Goal: Communication & Community: Answer question/provide support

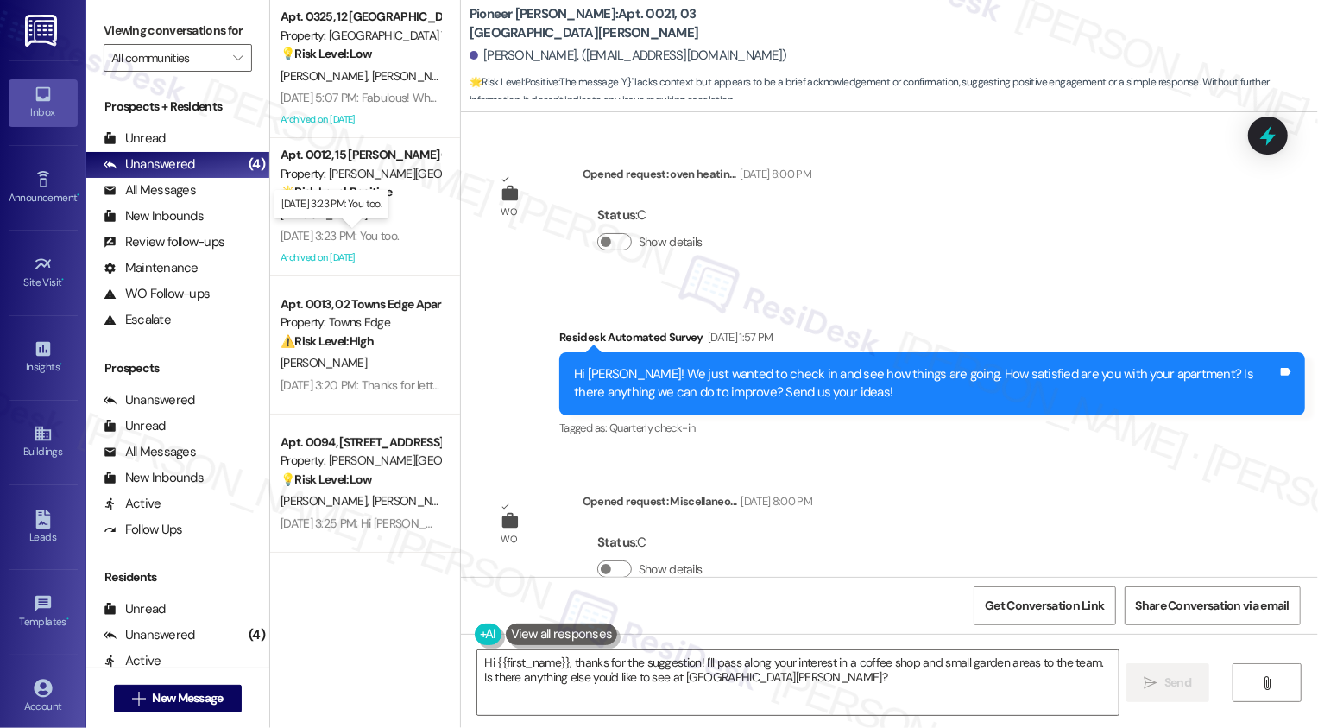
scroll to position [27404, 0]
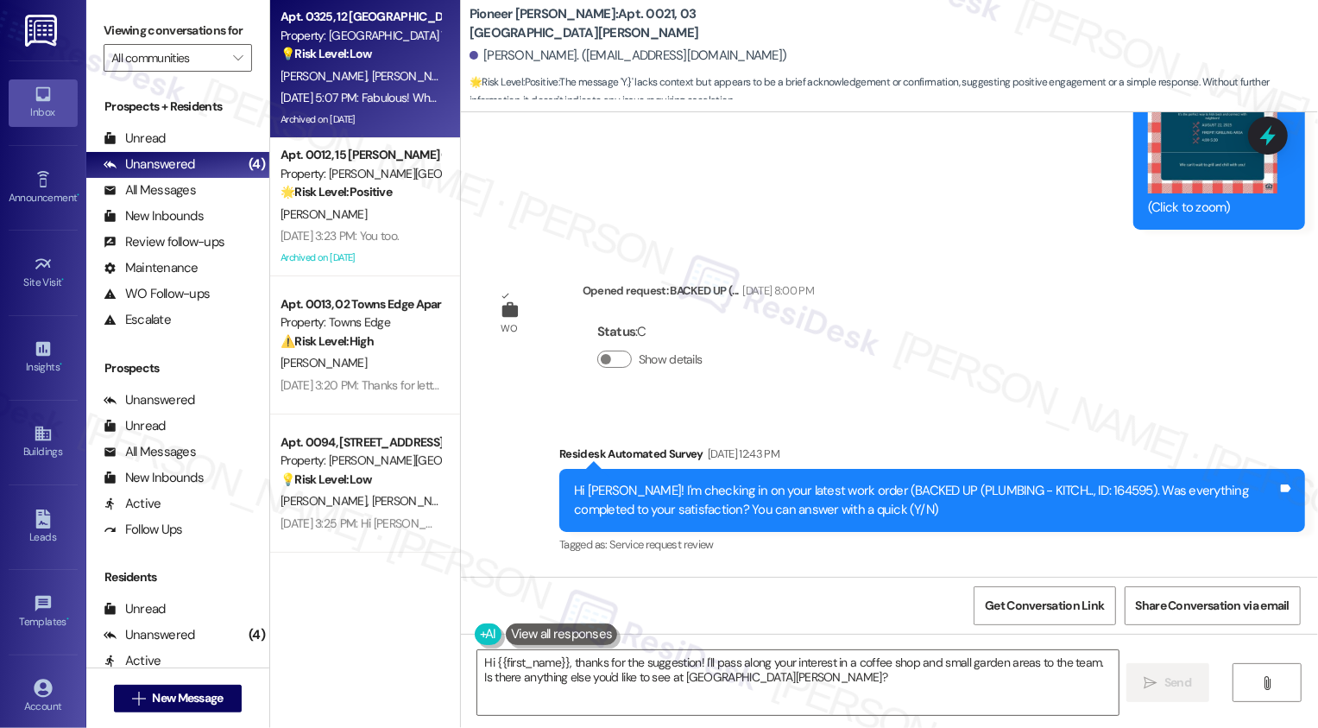
click at [371, 69] on span "[PERSON_NAME]" at bounding box center [414, 76] width 86 height 16
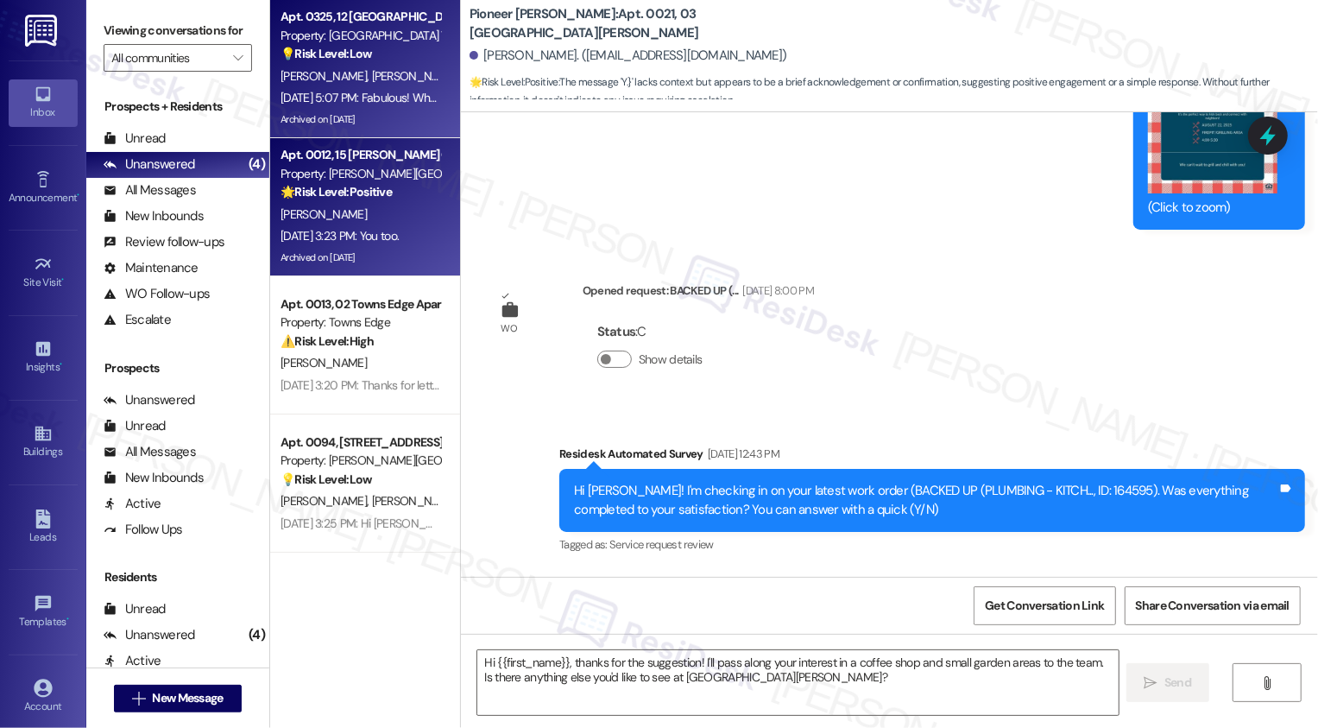
click at [342, 206] on div "[PERSON_NAME]" at bounding box center [360, 215] width 163 height 22
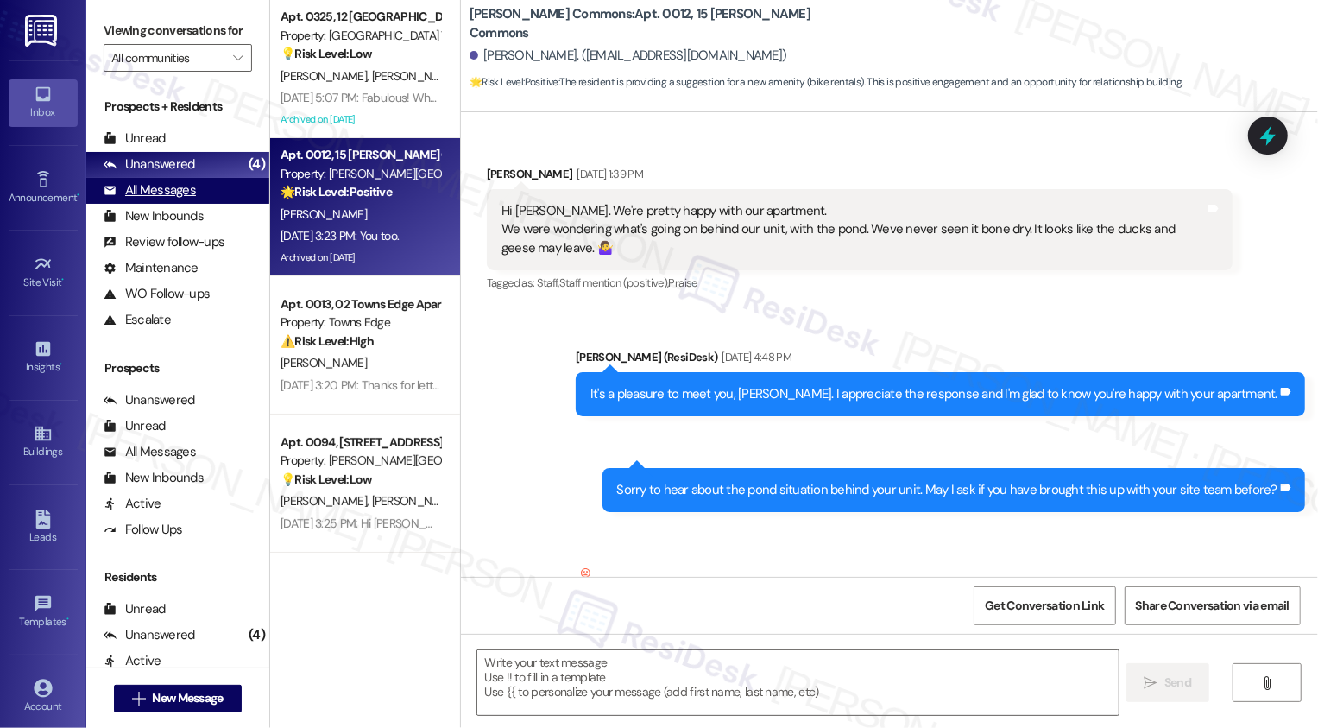
click at [193, 199] on div "All Messages" at bounding box center [150, 190] width 92 height 18
click at [182, 199] on div "All Messages" at bounding box center [150, 190] width 92 height 18
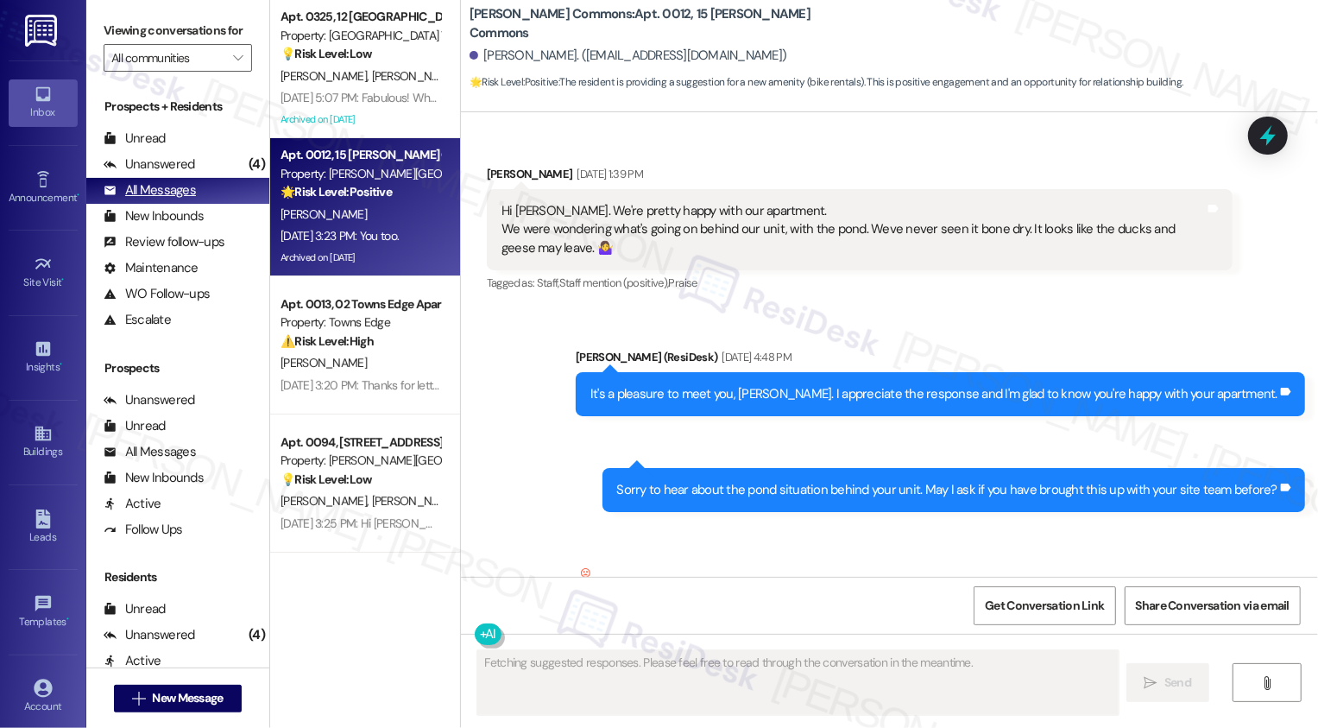
type textarea "Fetching suggested responses. Please feel free to read through the conversation…"
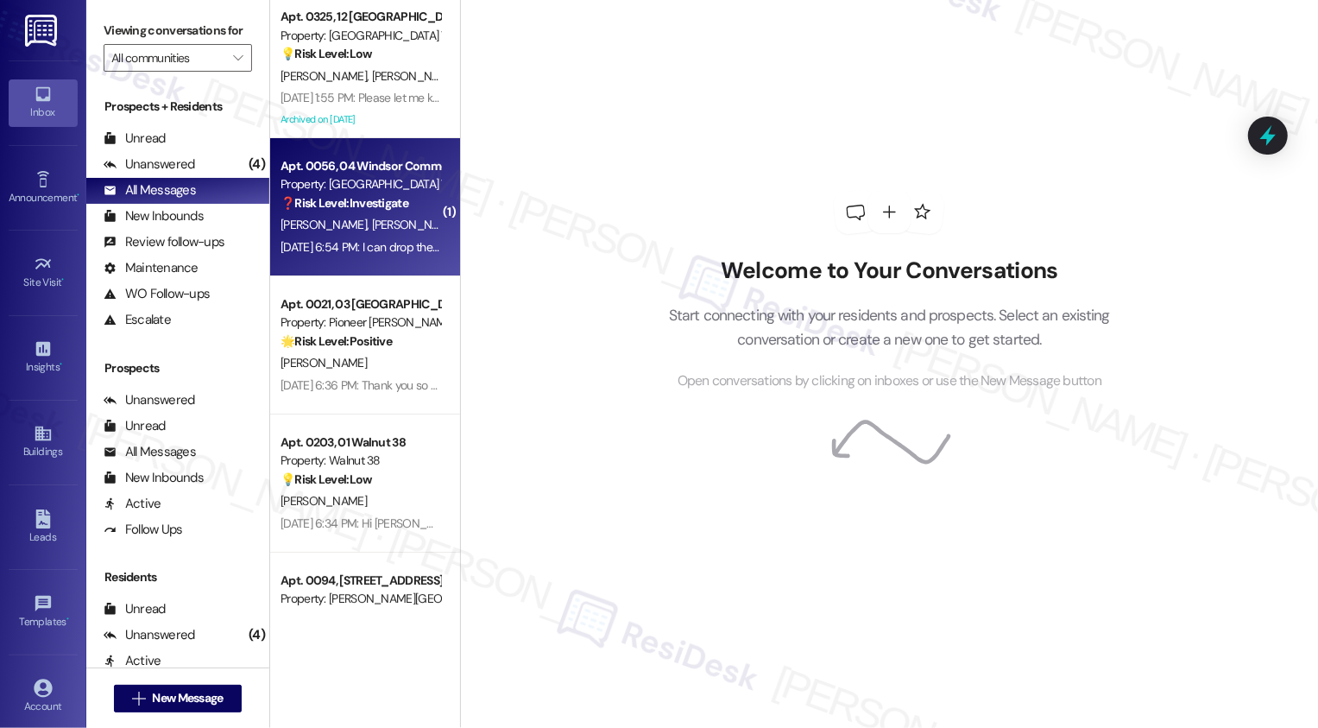
click at [357, 205] on strong "❓ Risk Level: Investigate" at bounding box center [345, 203] width 128 height 16
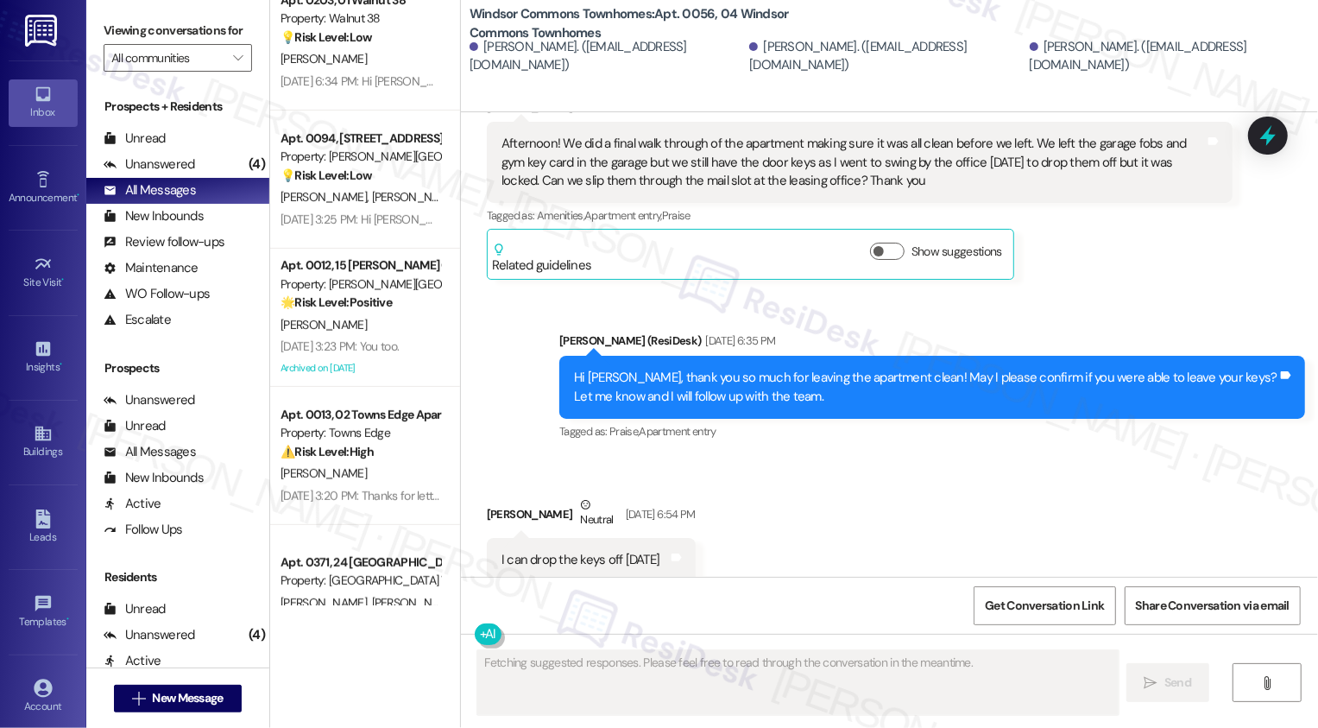
scroll to position [6557, 0]
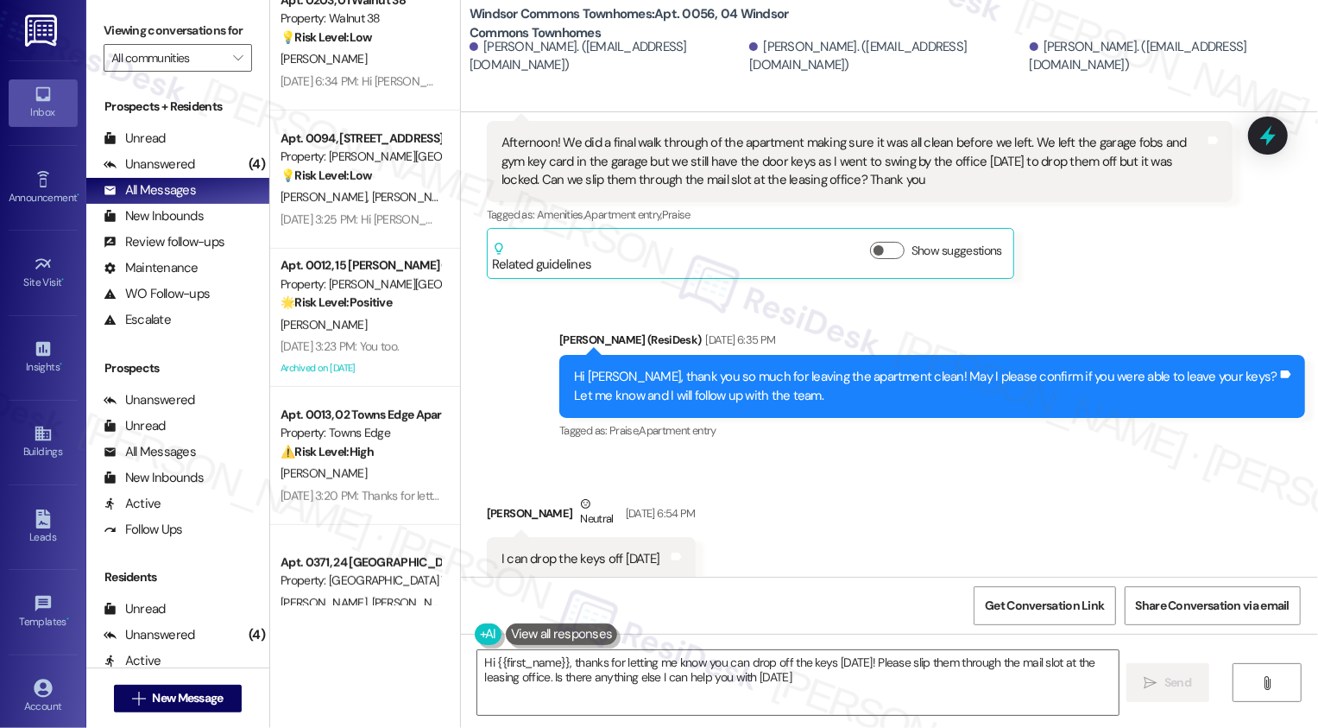
type textarea "Hi {{first_name}}, thanks for letting me know you can drop off the keys [DATE]!…"
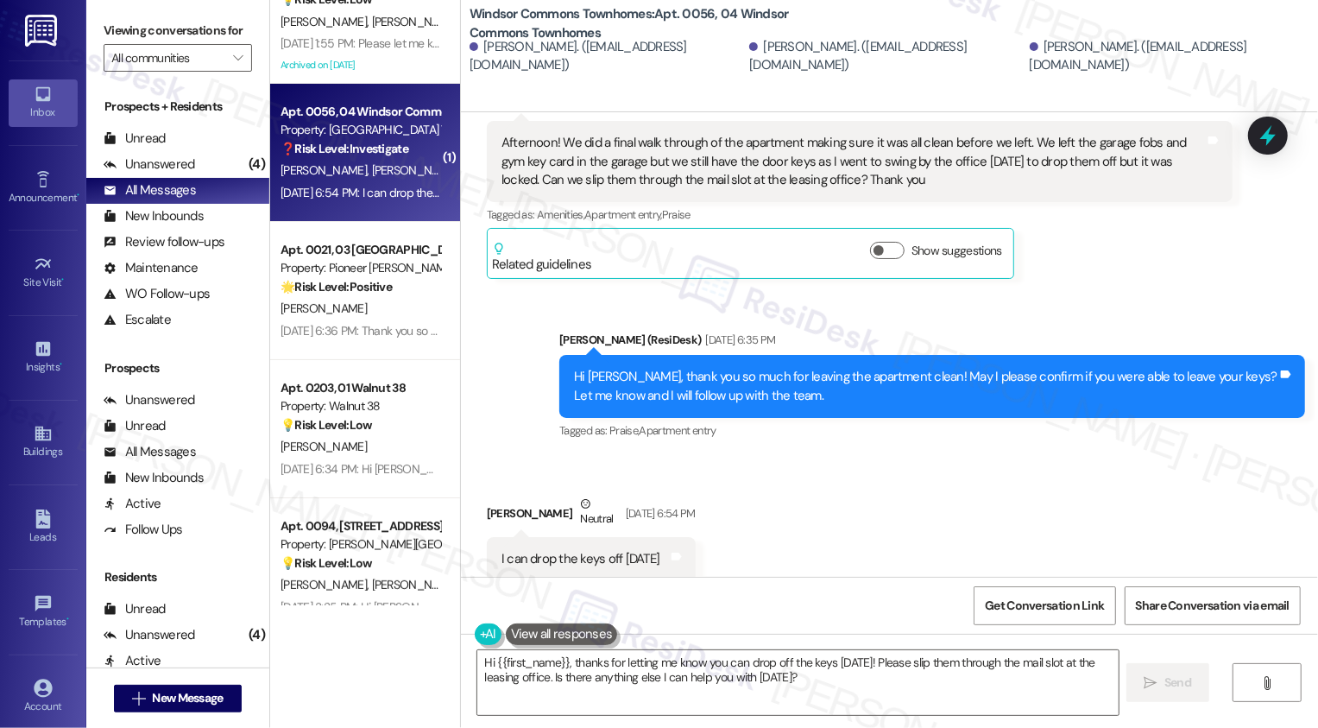
scroll to position [0, 0]
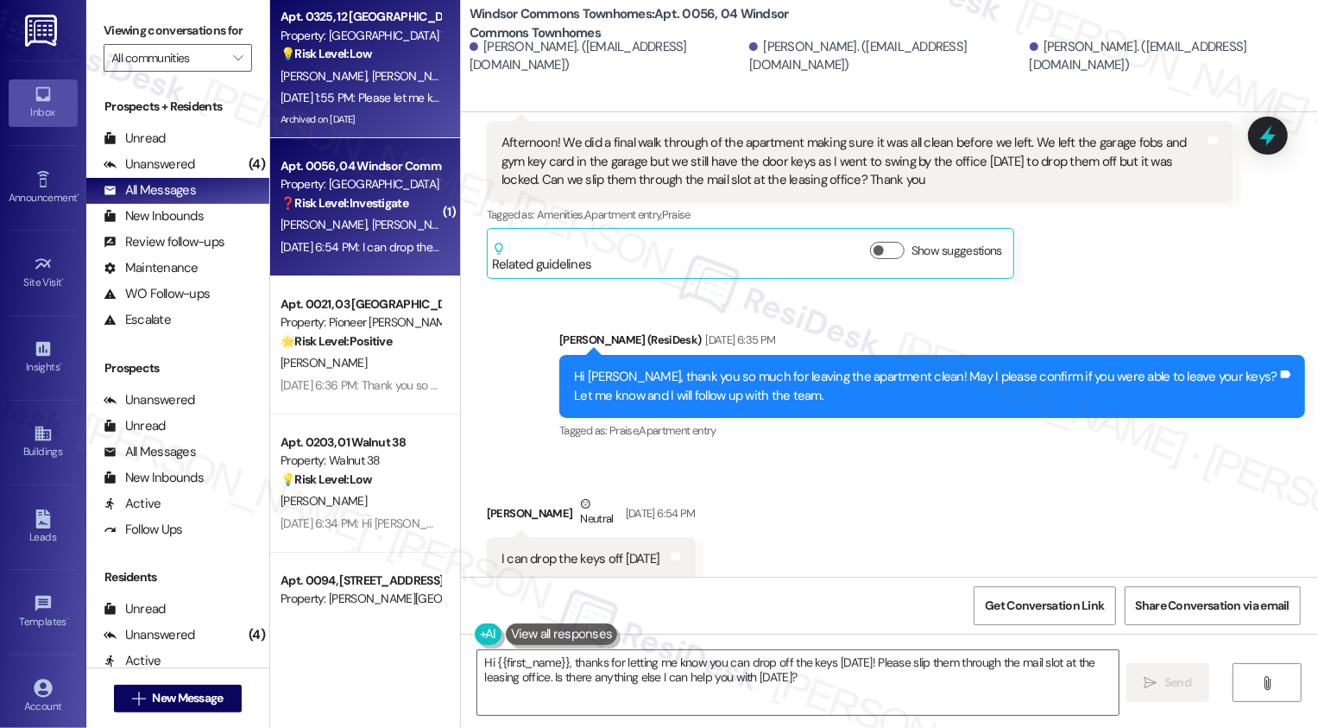
click at [373, 71] on div "[PERSON_NAME] [PERSON_NAME]" at bounding box center [360, 77] width 163 height 22
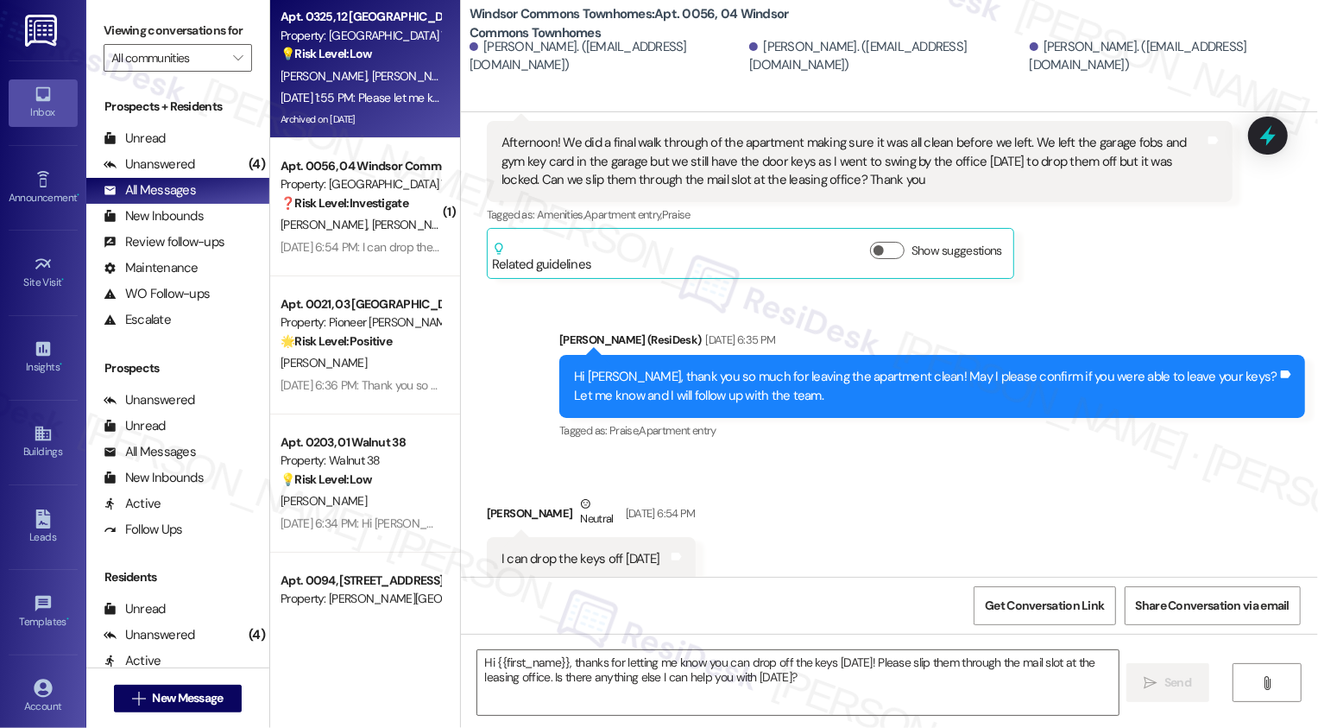
type textarea "Fetching suggested responses. Please feel free to read through the conversation…"
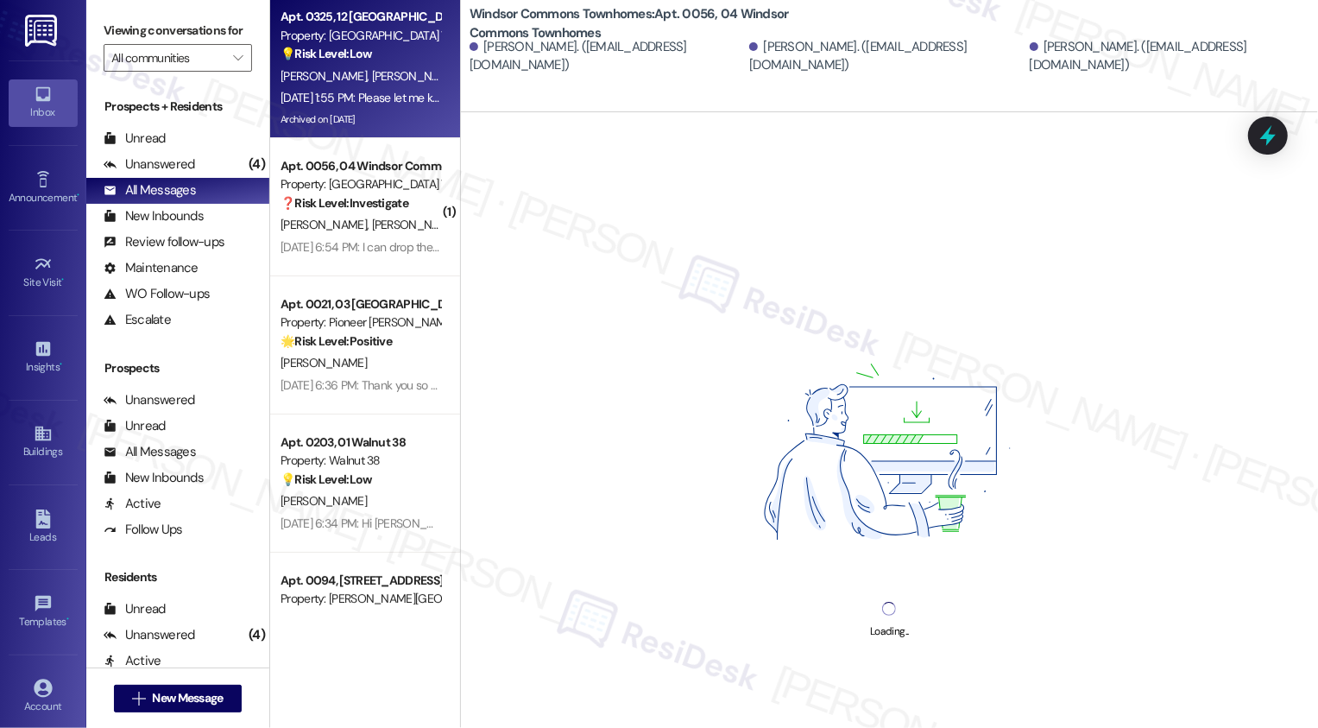
click at [373, 71] on div "[PERSON_NAME] [PERSON_NAME]" at bounding box center [360, 77] width 163 height 22
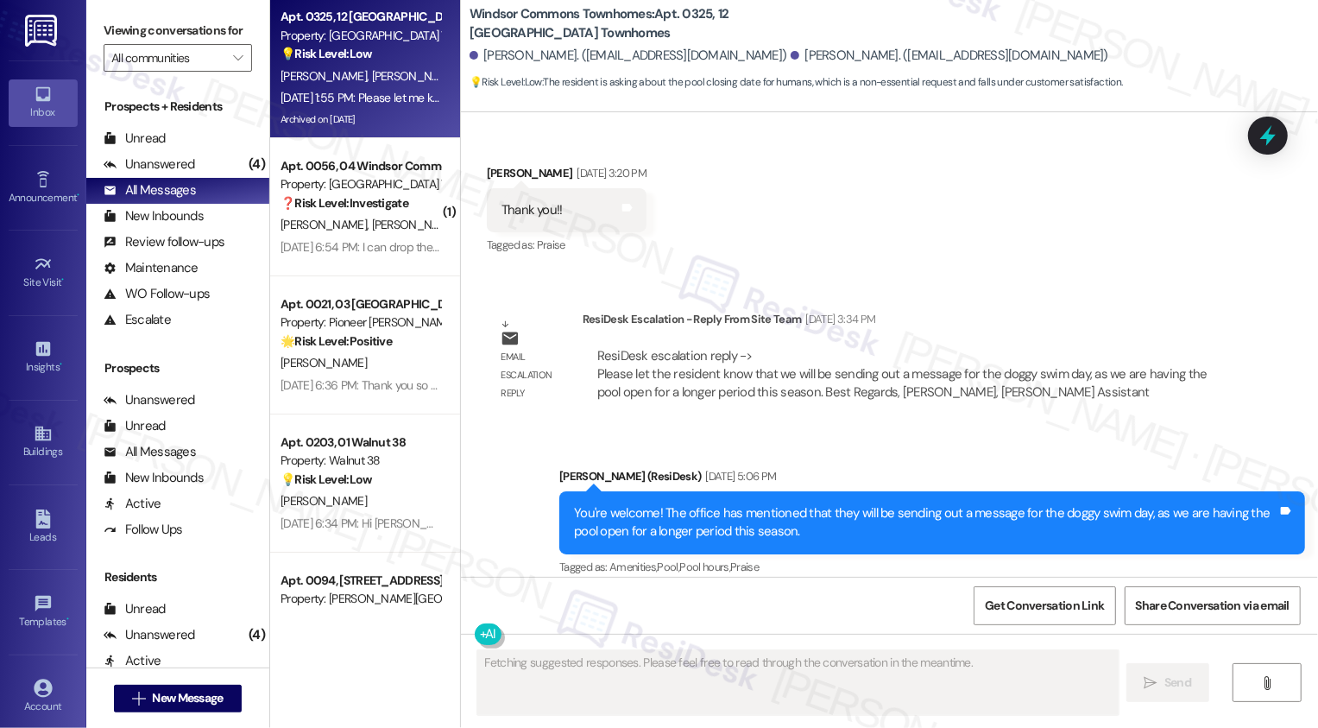
scroll to position [37511, 0]
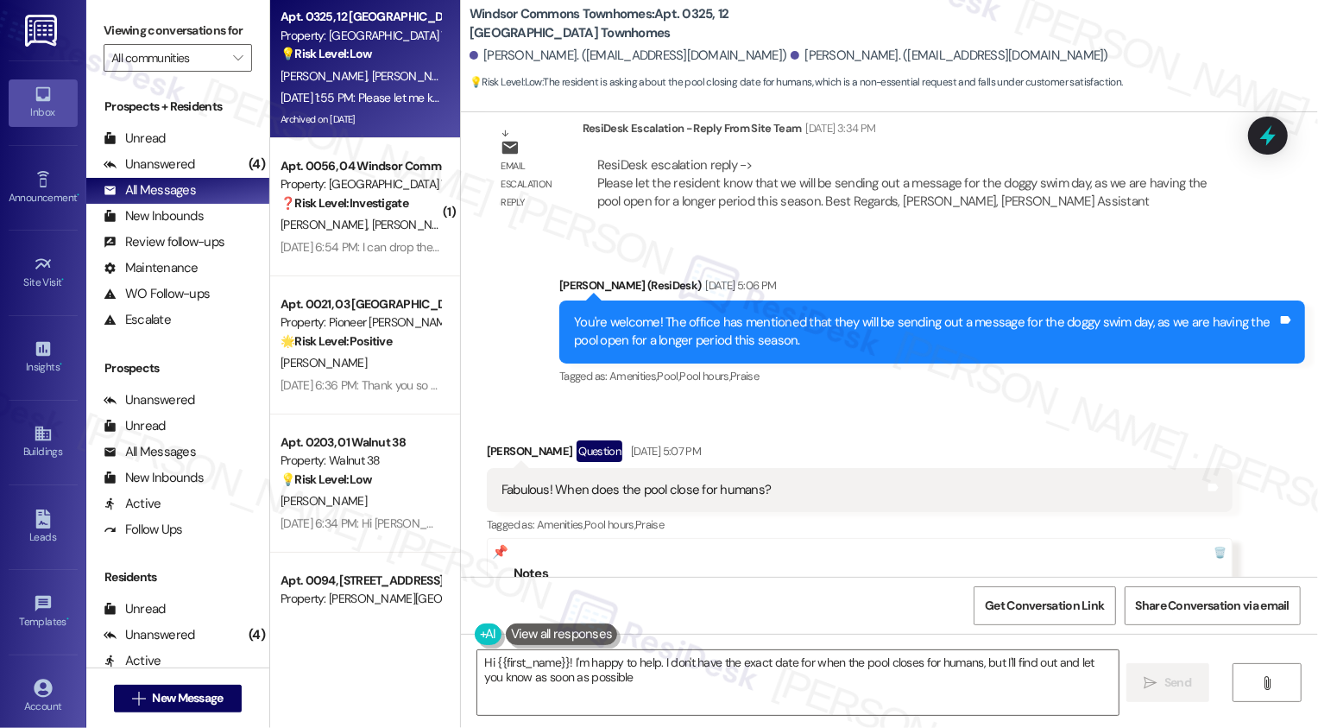
type textarea "Hi {{first_name}}! I'm happy to help. I don't have the exact date for when the …"
